Goal: Check status: Check status

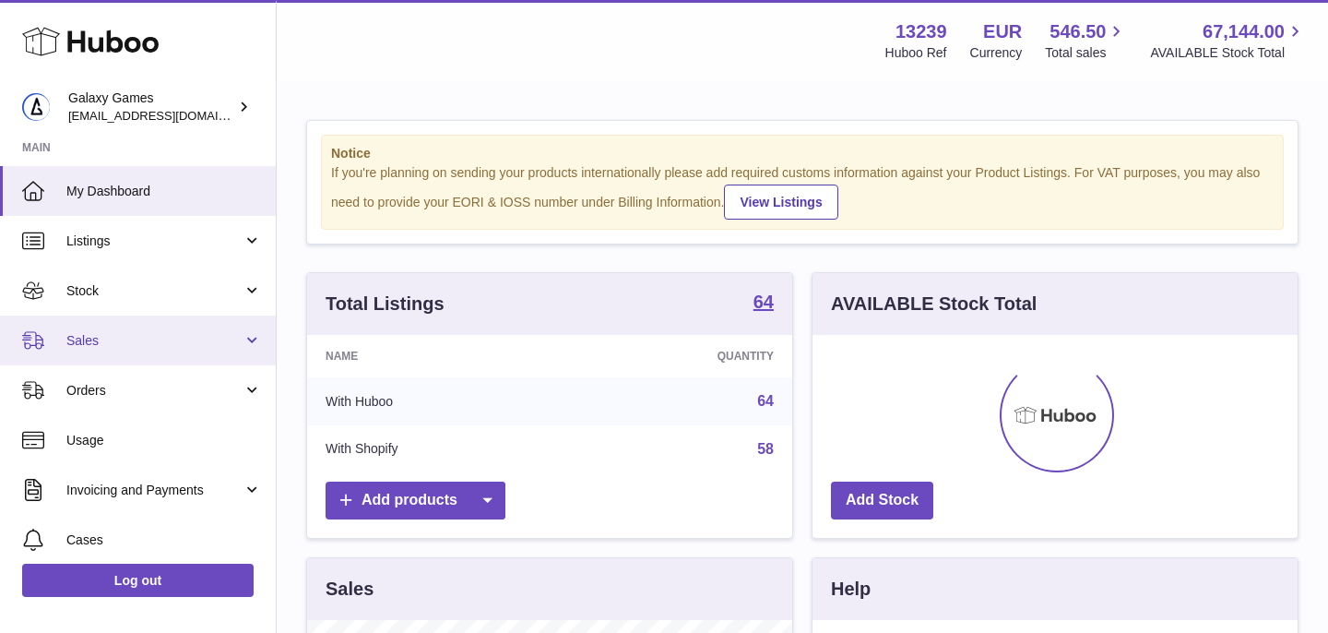
scroll to position [288, 485]
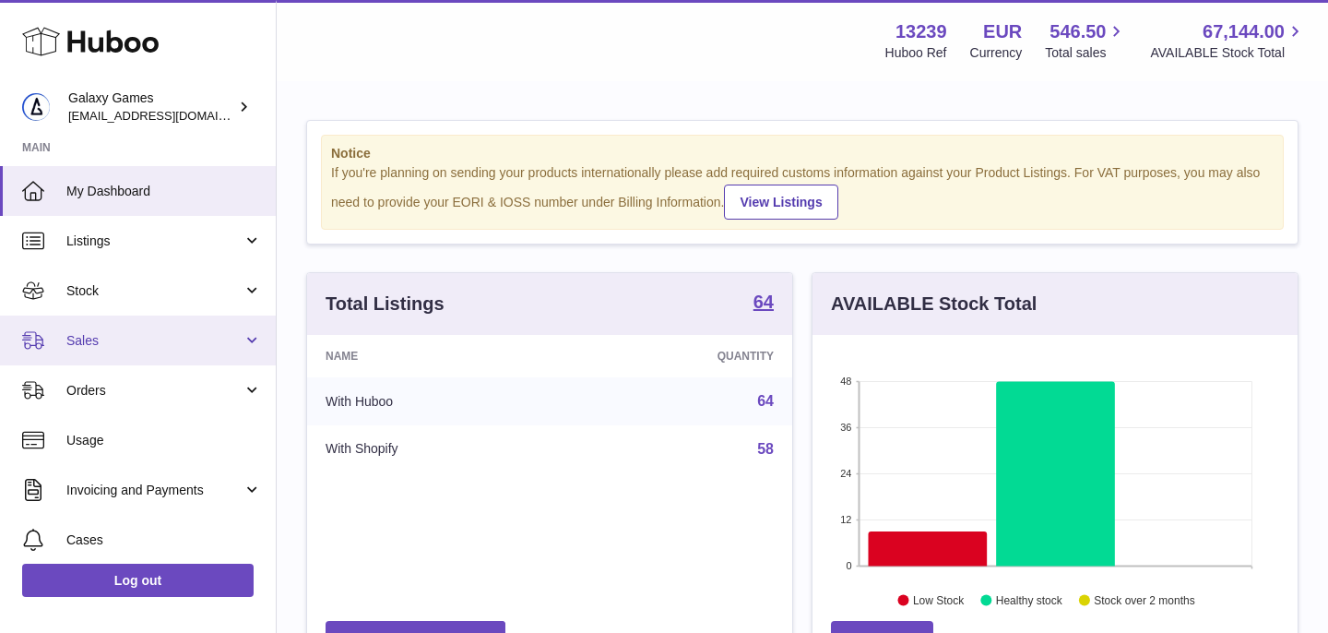
click at [145, 349] on link "Sales" at bounding box center [138, 340] width 276 height 50
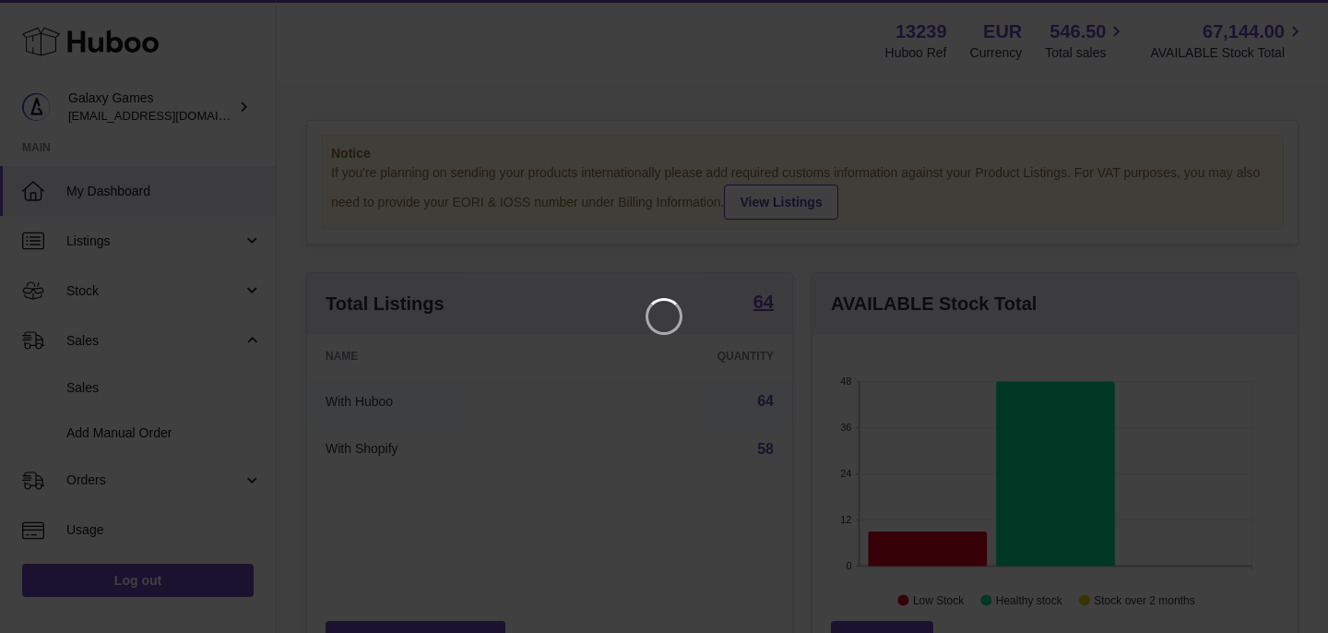
click at [153, 353] on iframe at bounding box center [664, 316] width 1254 height 559
click at [1280, 11] on icon "Close" at bounding box center [1280, 17] width 22 height 22
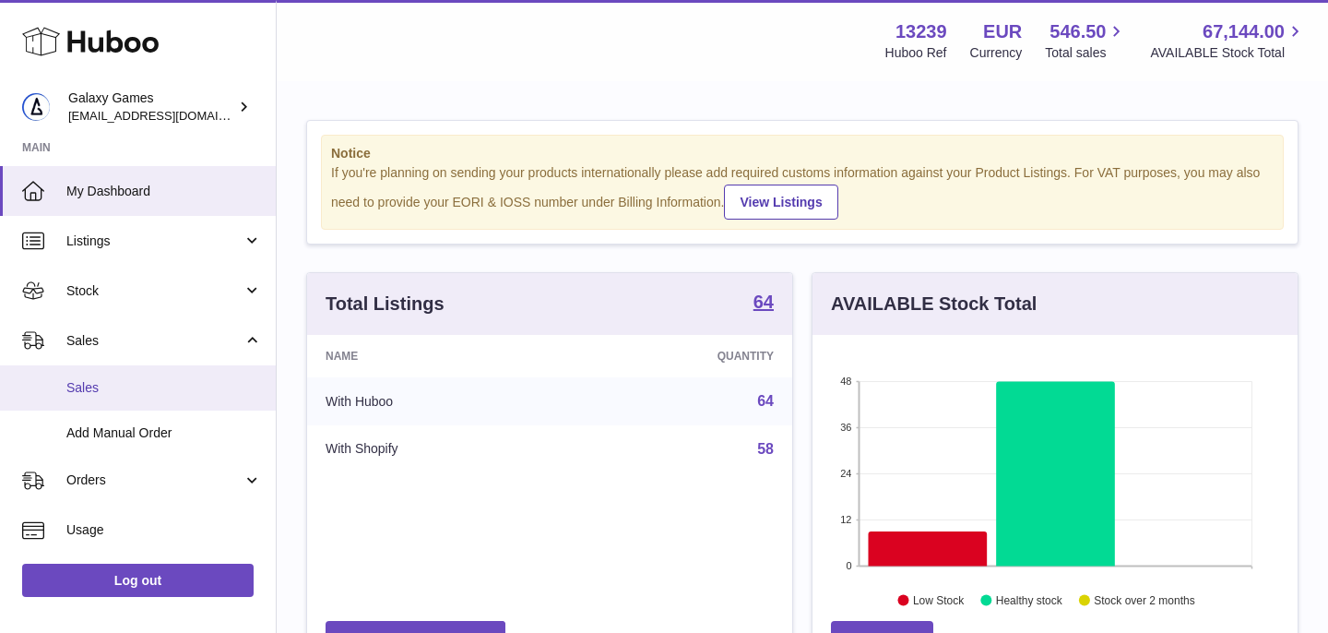
click at [94, 389] on span "Sales" at bounding box center [163, 388] width 195 height 18
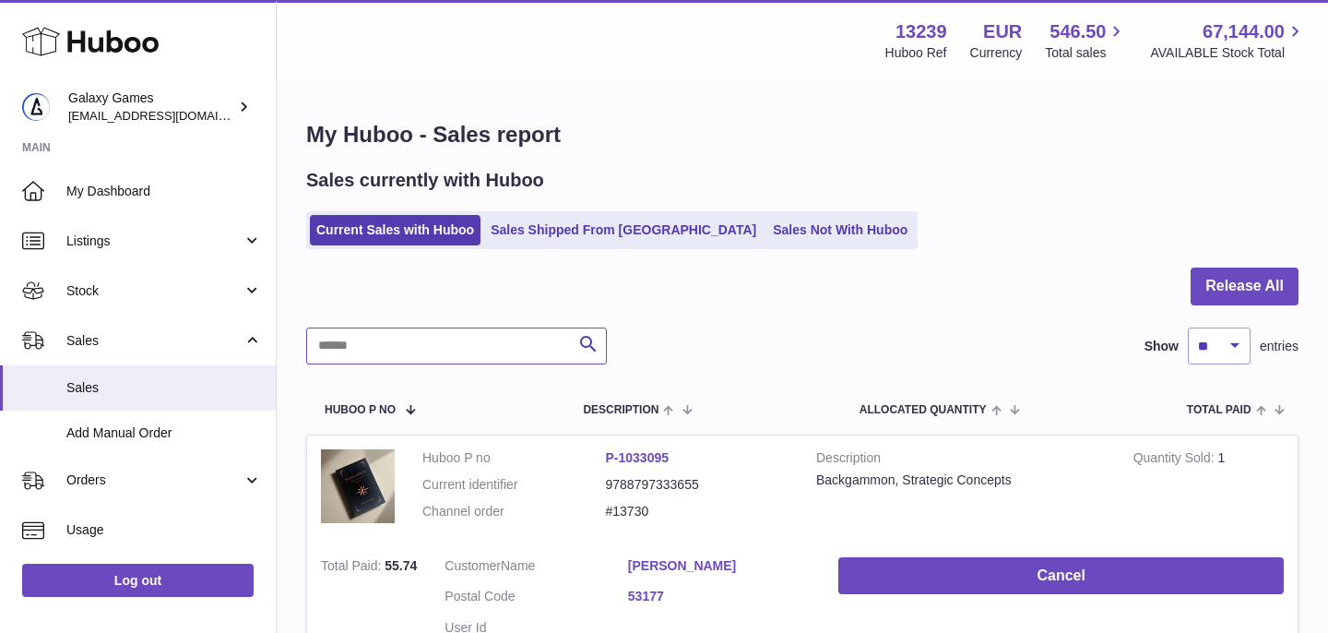
click at [442, 349] on input "text" at bounding box center [456, 345] width 301 height 37
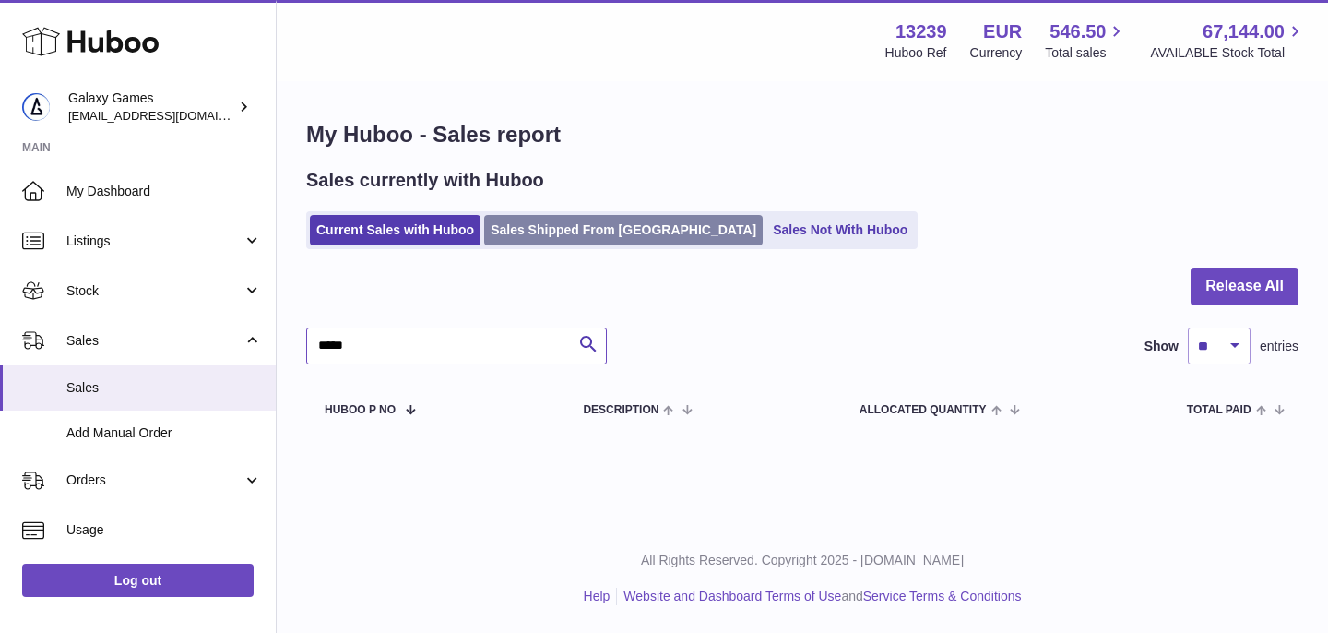
type input "*****"
click at [582, 235] on link "Sales Shipped From [GEOGRAPHIC_DATA]" at bounding box center [623, 230] width 278 height 30
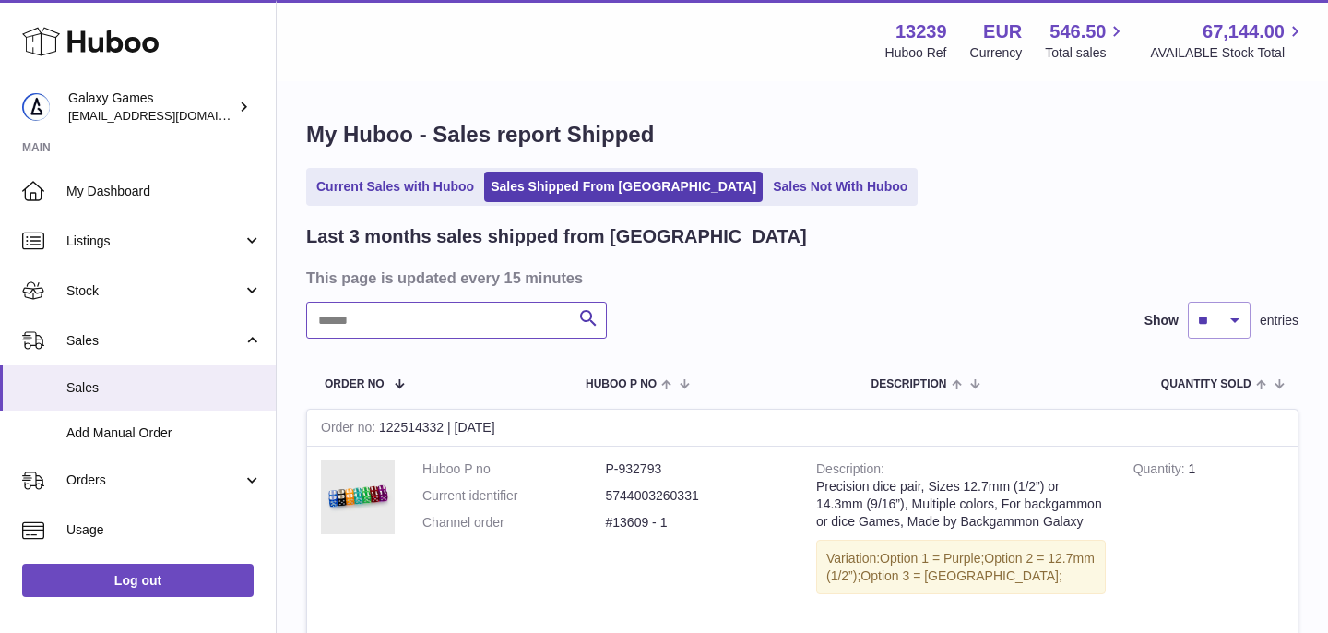
click at [414, 337] on input "text" at bounding box center [456, 320] width 301 height 37
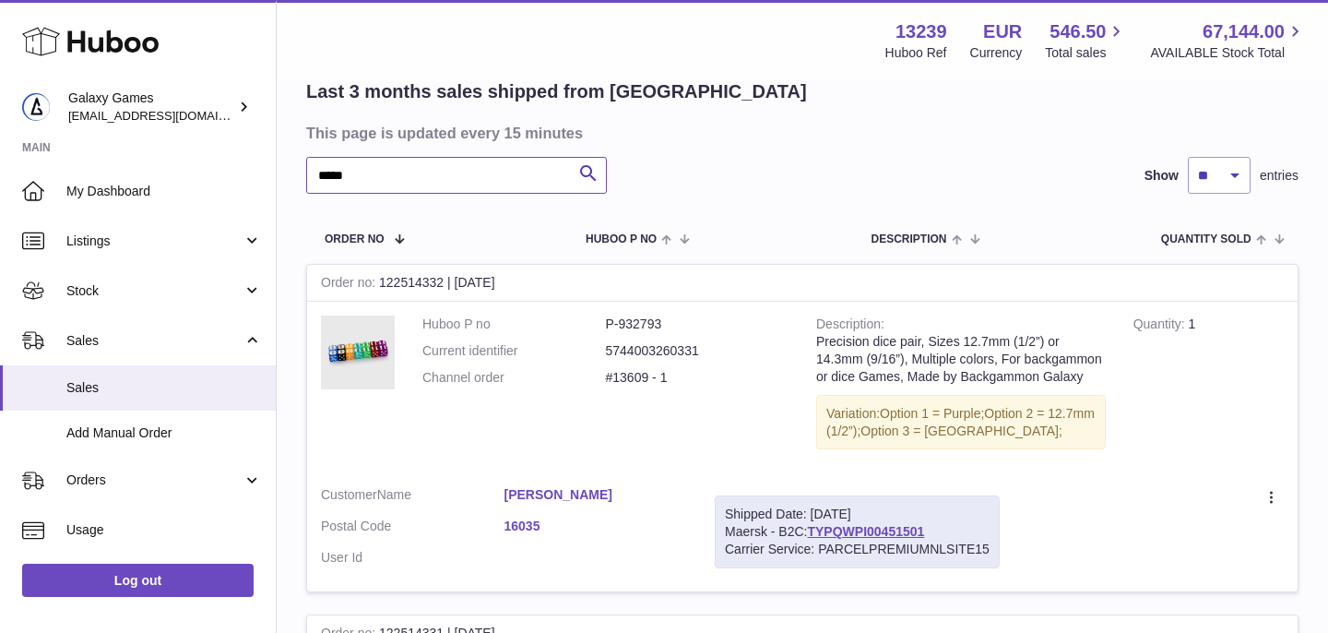
scroll to position [237, 0]
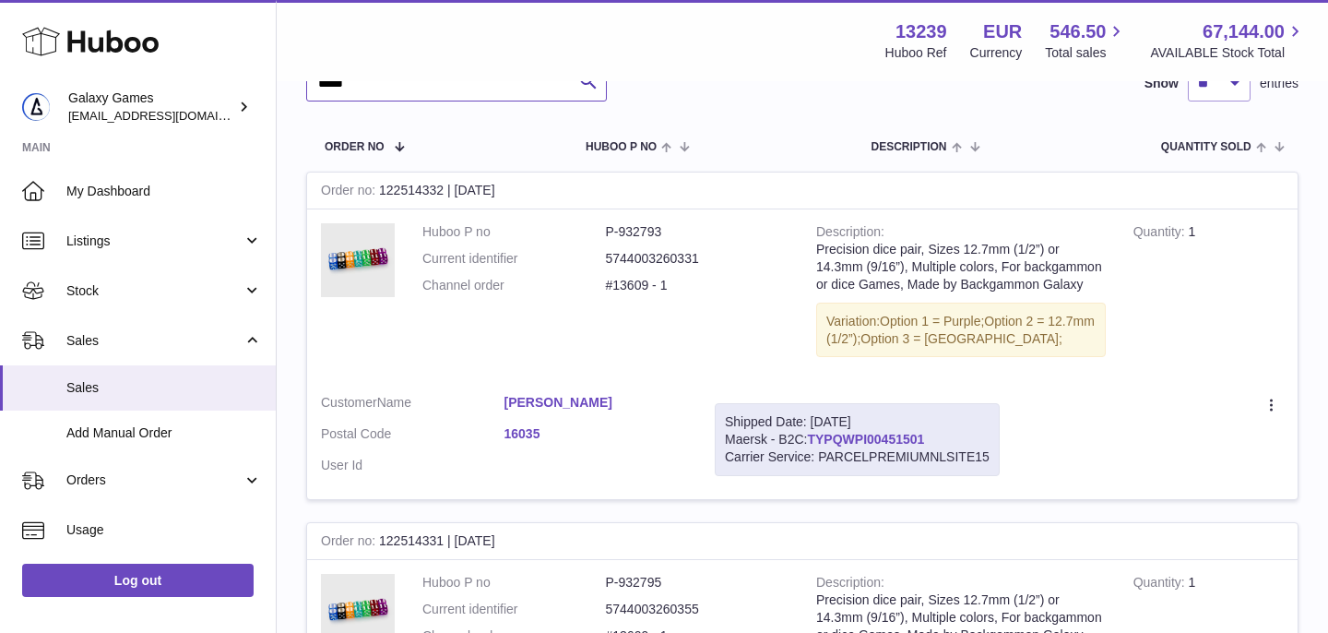
type input "*****"
click at [838, 436] on link "TYPQWPI00451501" at bounding box center [865, 439] width 117 height 15
click at [865, 434] on link "TYPQWPI00451501" at bounding box center [865, 439] width 117 height 15
